Goal: Task Accomplishment & Management: Manage account settings

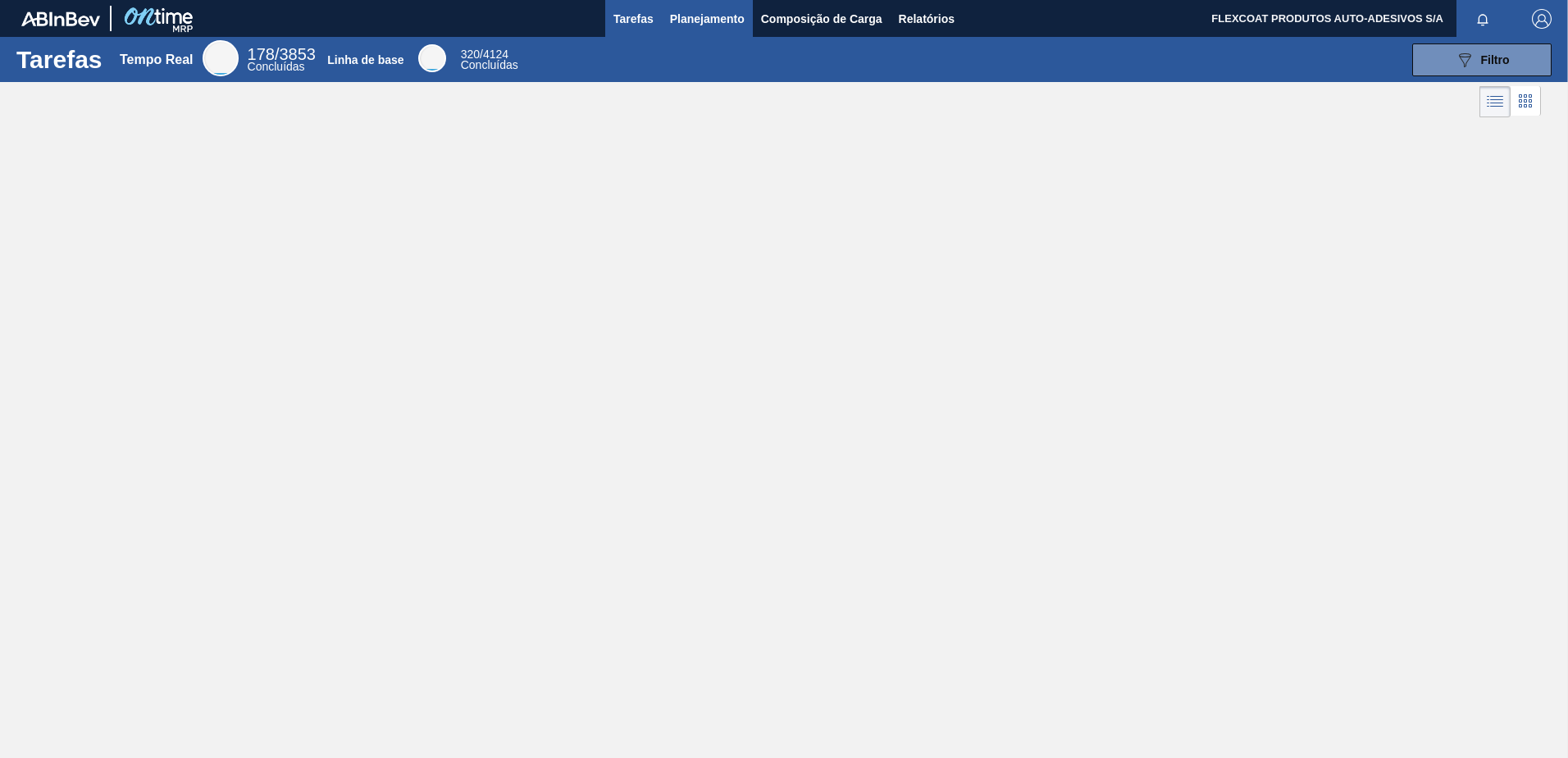
click at [688, 21] on span "Planejamento" at bounding box center [707, 18] width 75 height 19
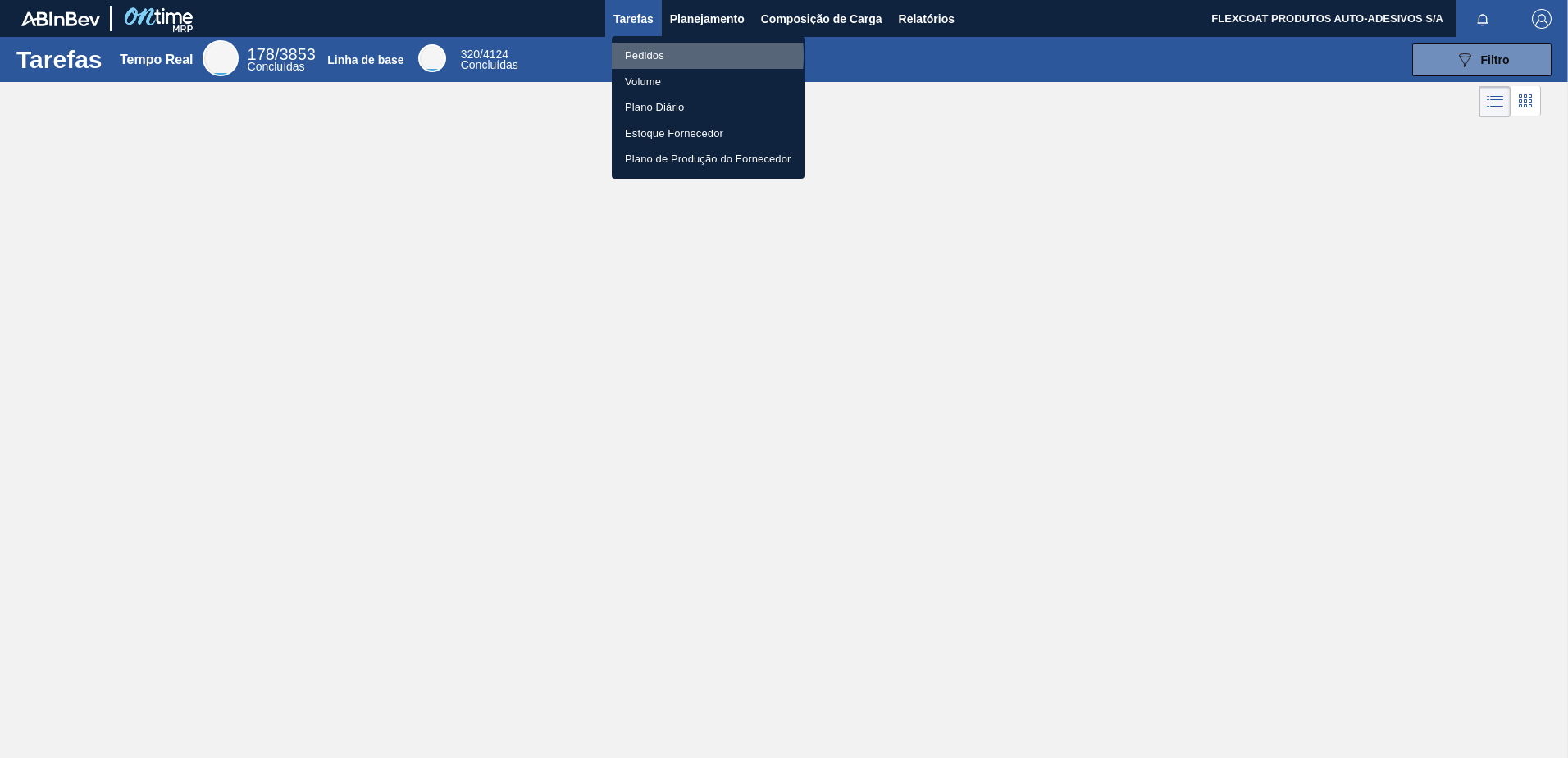
click at [646, 55] on li "Pedidos" at bounding box center [708, 55] width 193 height 26
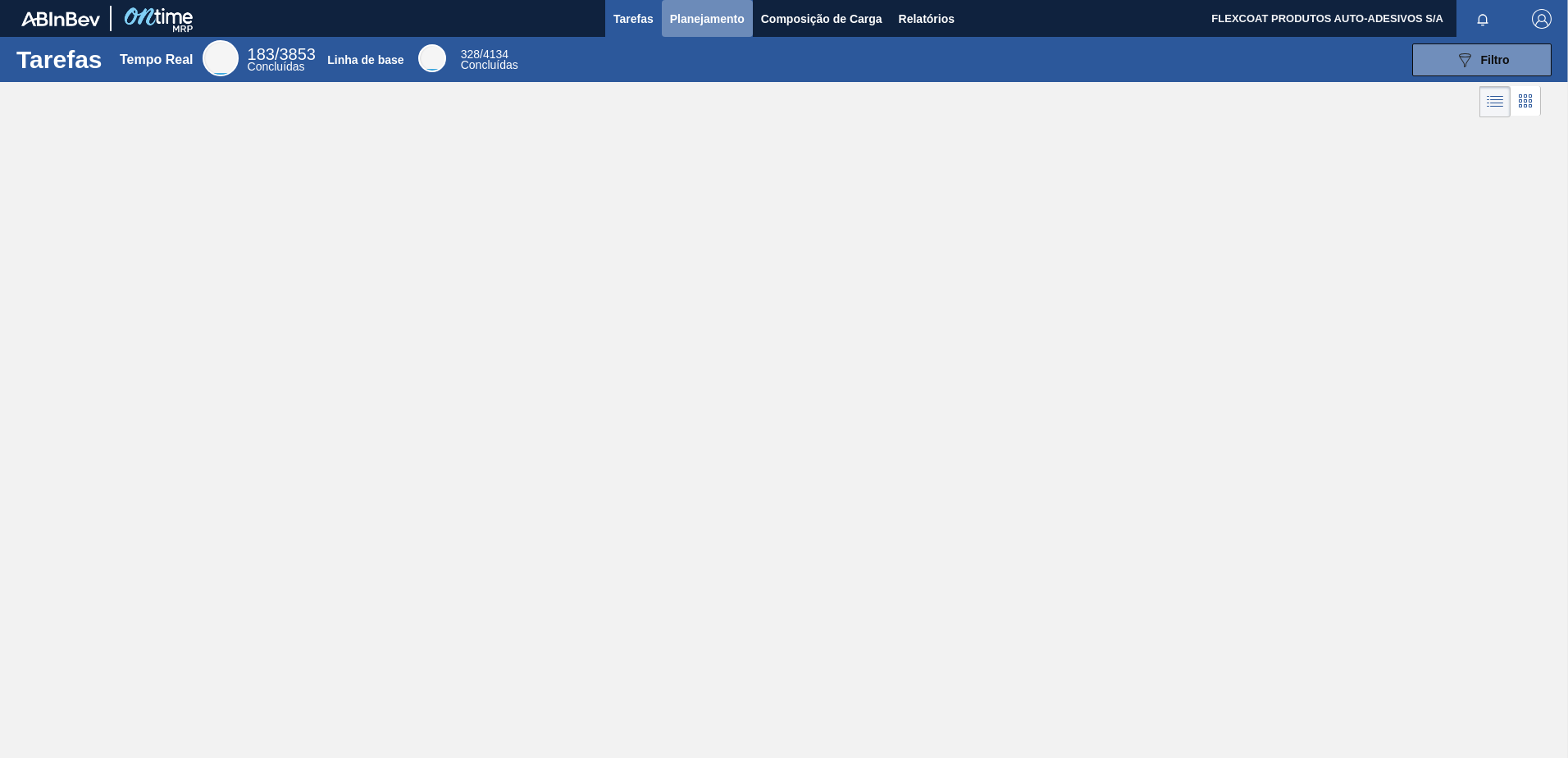
click at [678, 18] on span "Planejamento" at bounding box center [707, 18] width 75 height 19
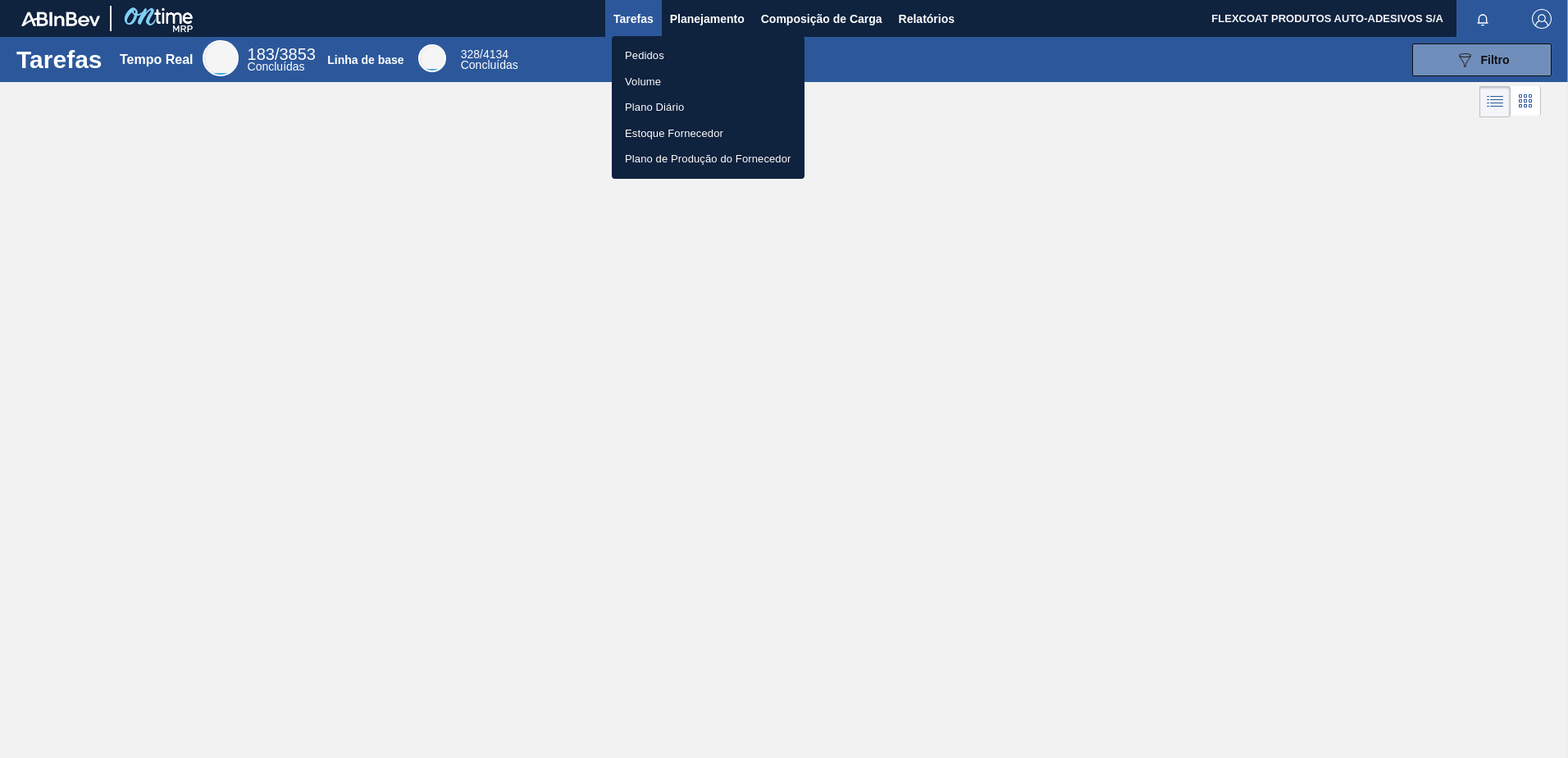
click at [639, 54] on li "Pedidos" at bounding box center [708, 55] width 193 height 26
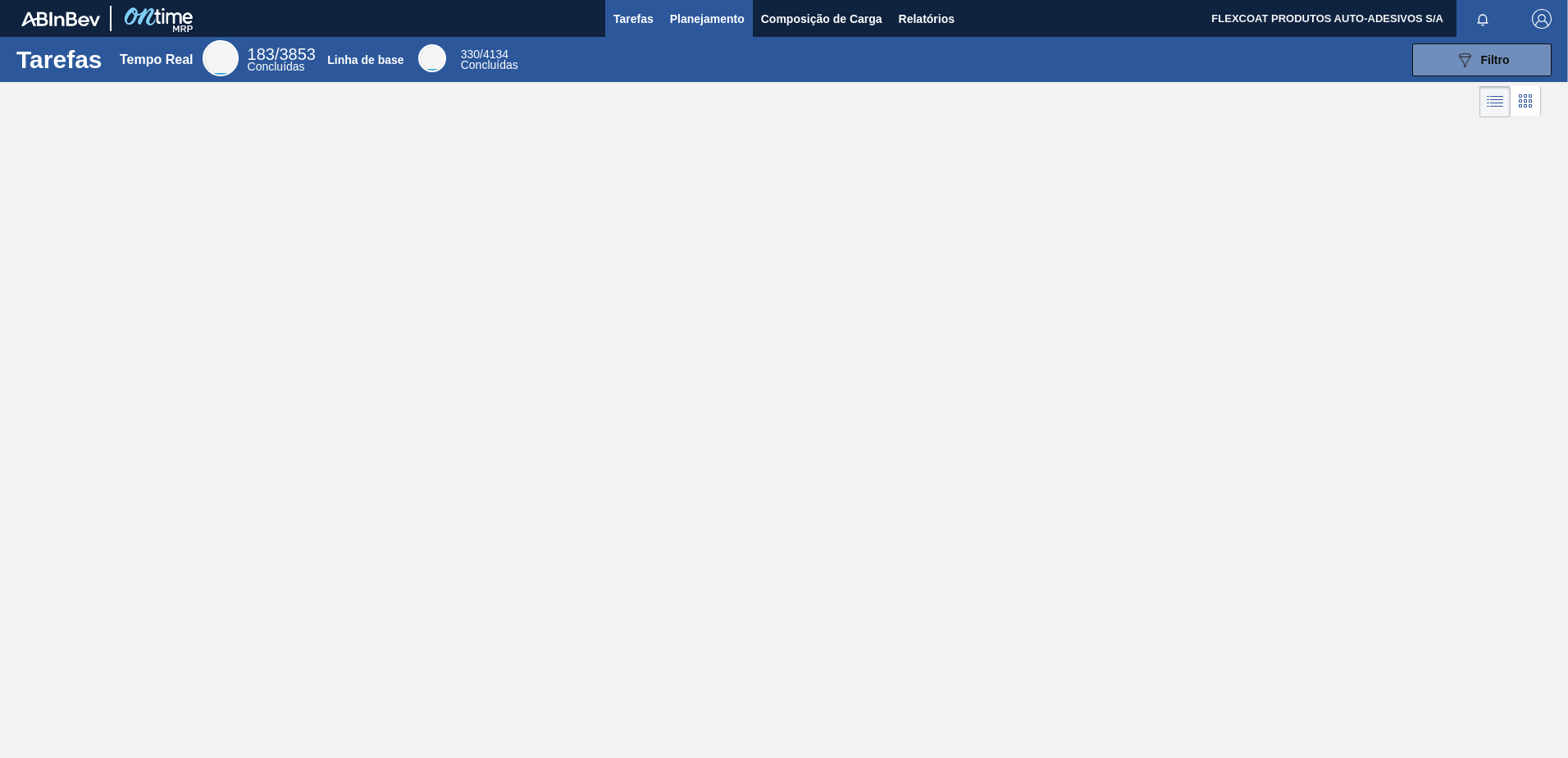
click at [682, 20] on span "Planejamento" at bounding box center [707, 18] width 75 height 19
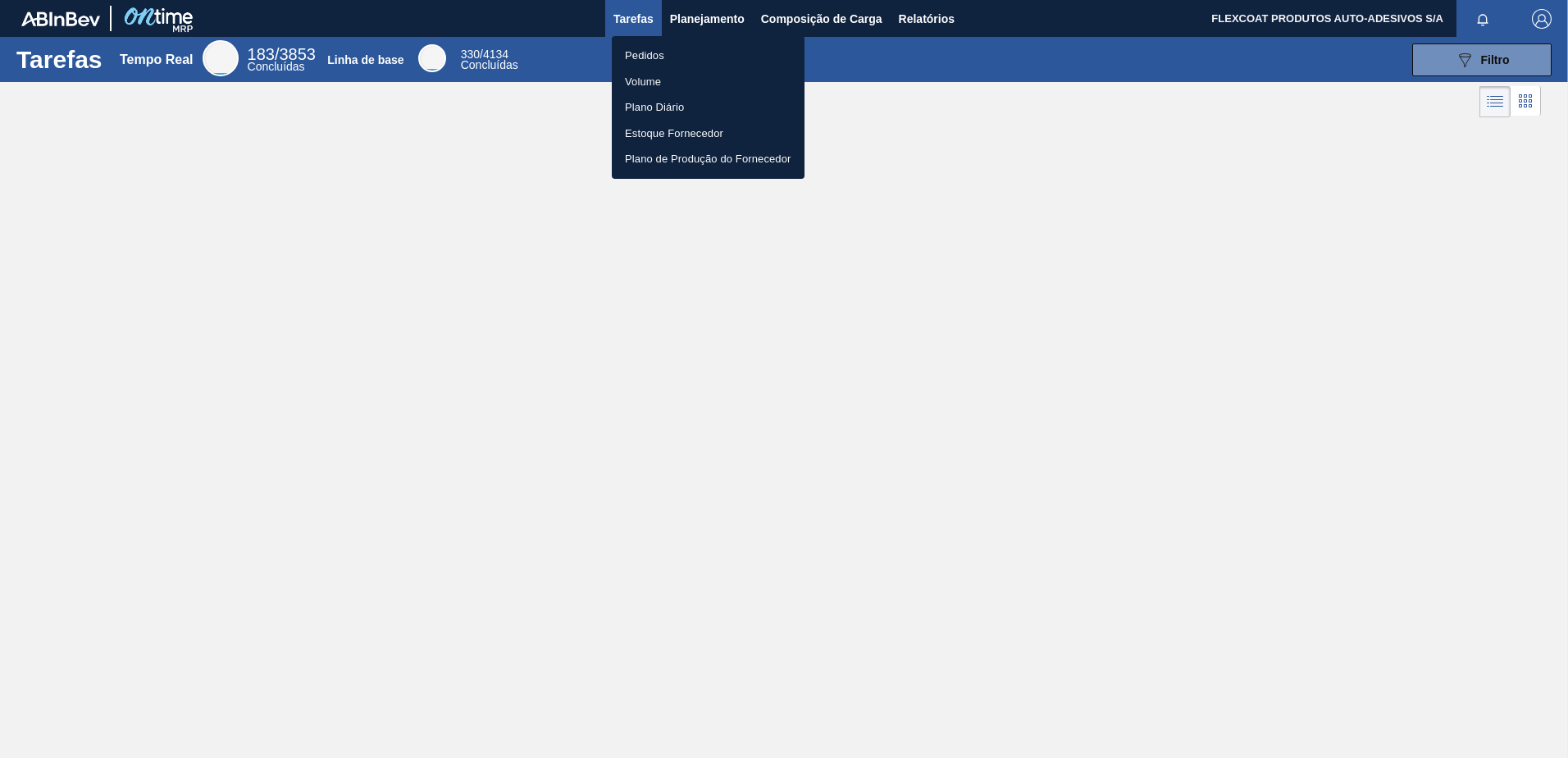
click at [644, 56] on li "Pedidos" at bounding box center [708, 55] width 193 height 26
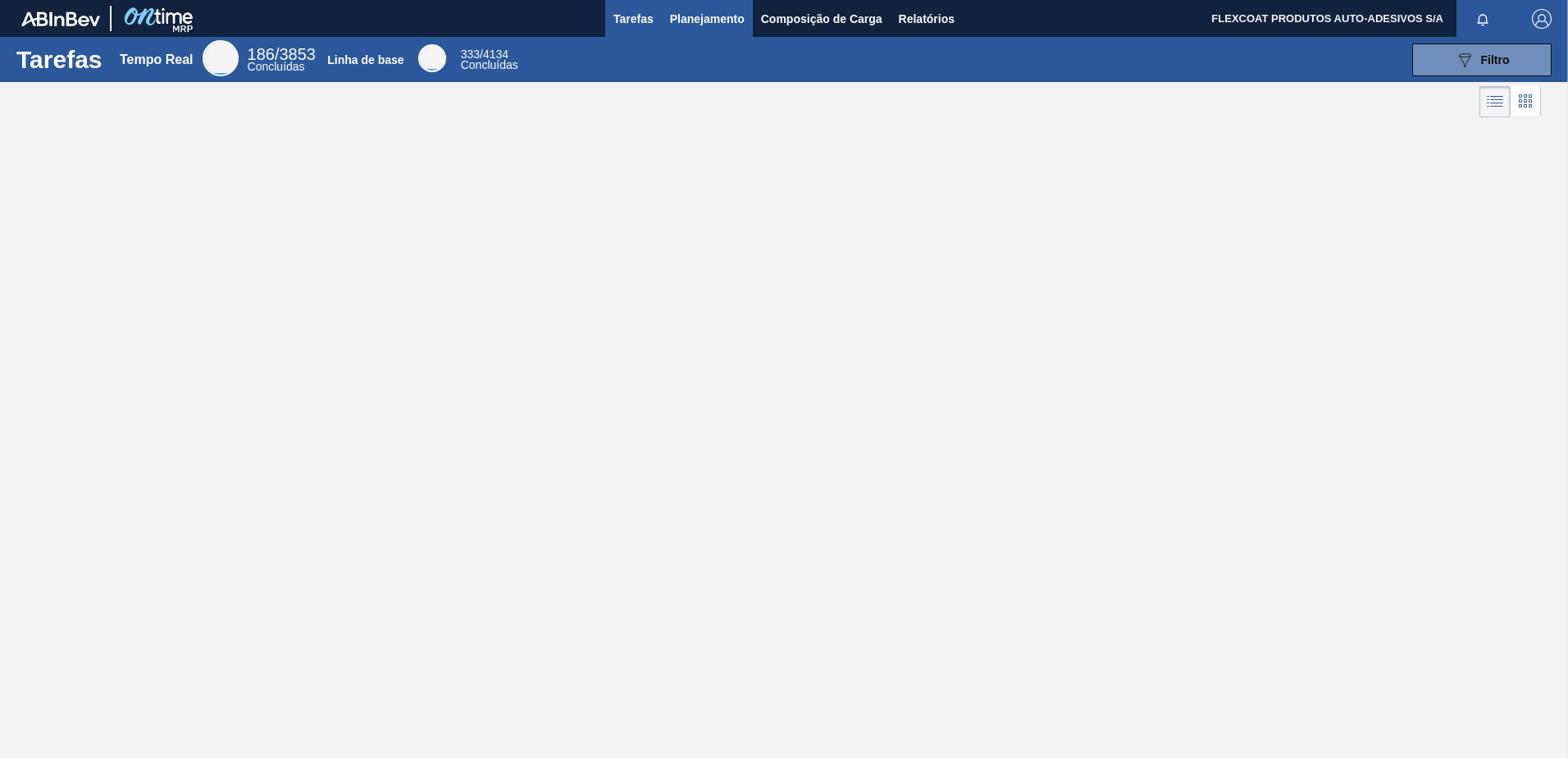
click at [682, 18] on span "Planejamento" at bounding box center [707, 18] width 75 height 19
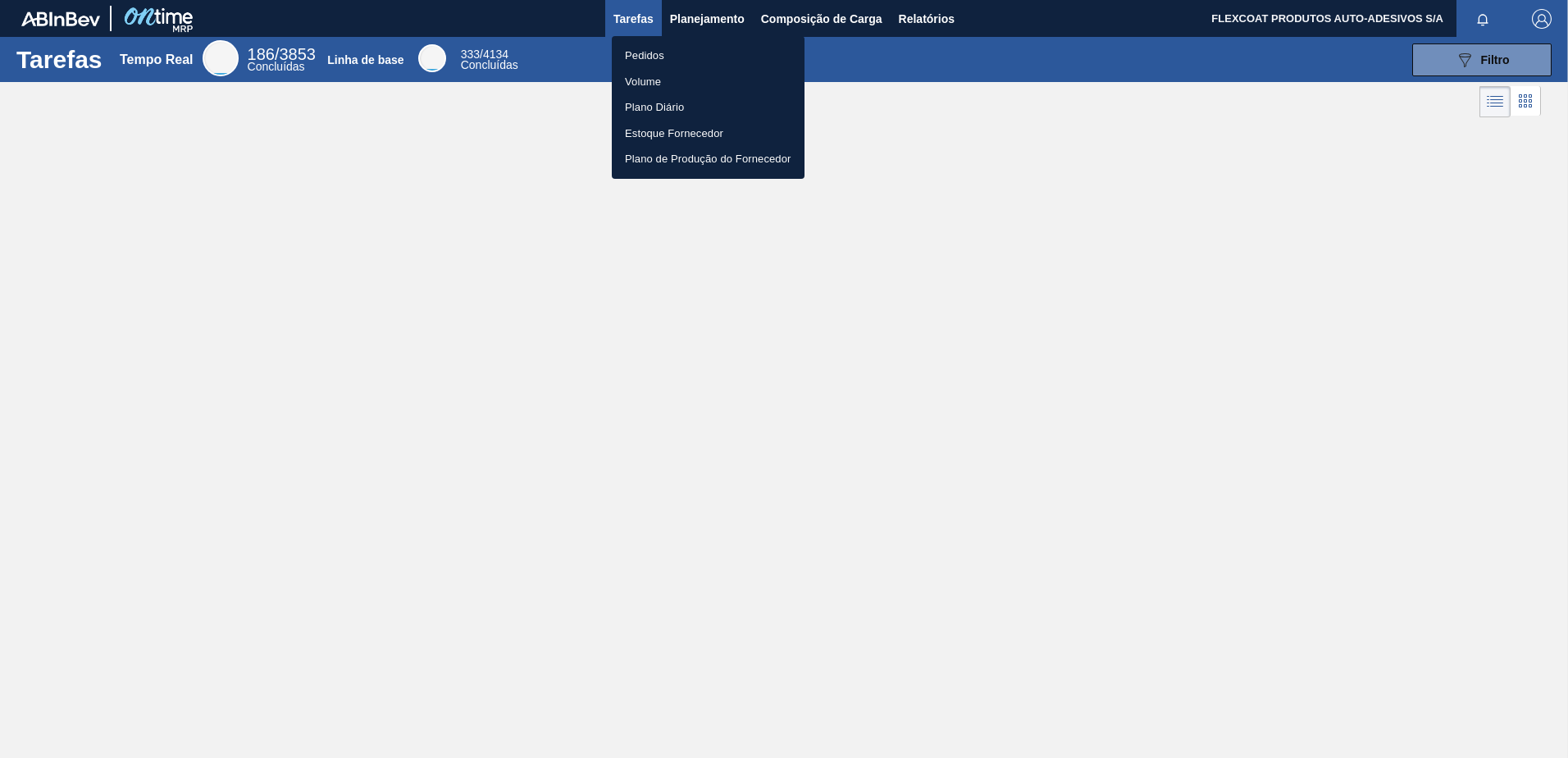
click at [656, 52] on li "Pedidos" at bounding box center [708, 55] width 193 height 26
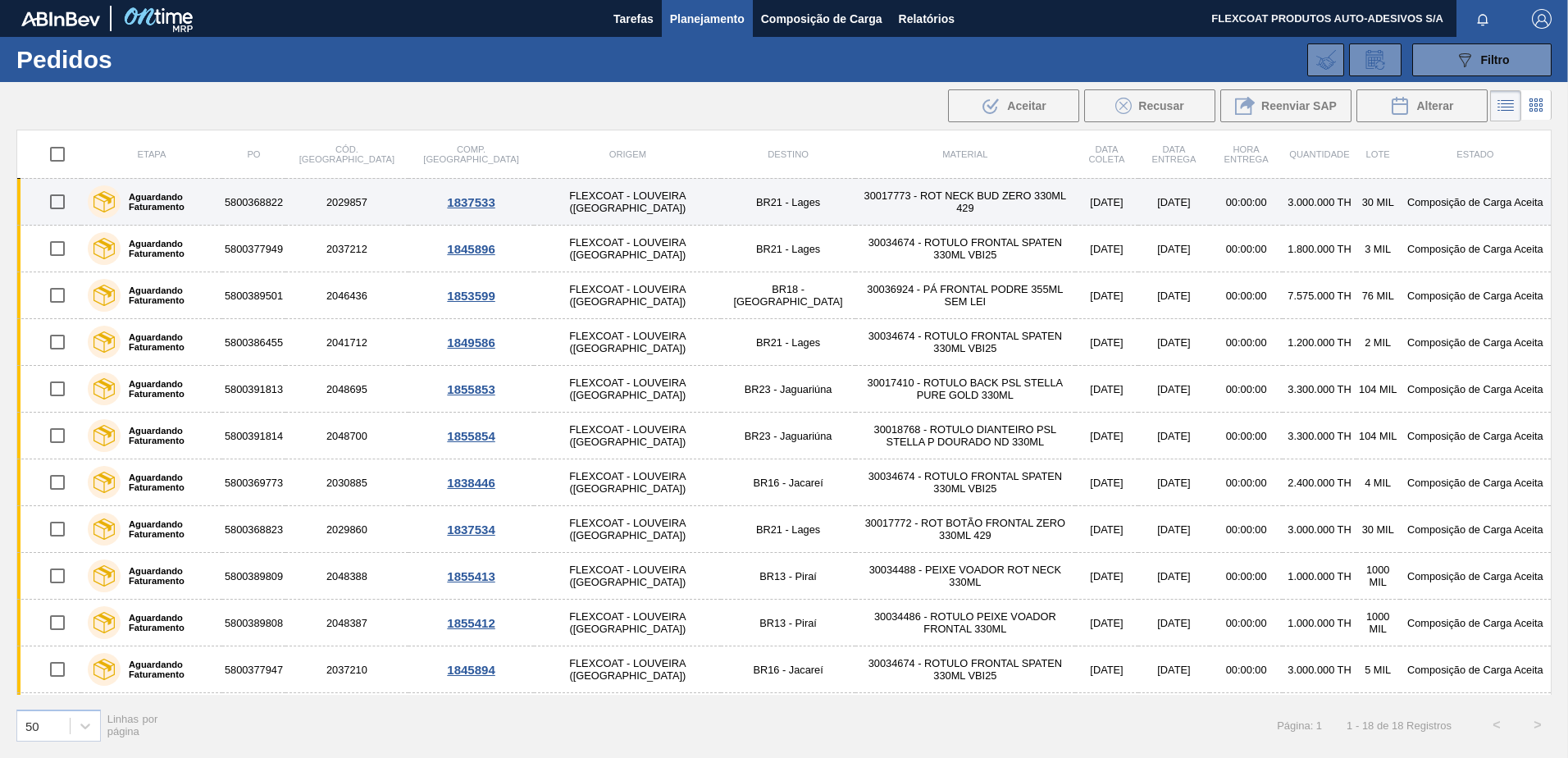
click at [110, 200] on img at bounding box center [104, 201] width 21 height 21
